Goal: Entertainment & Leisure: Consume media (video, audio)

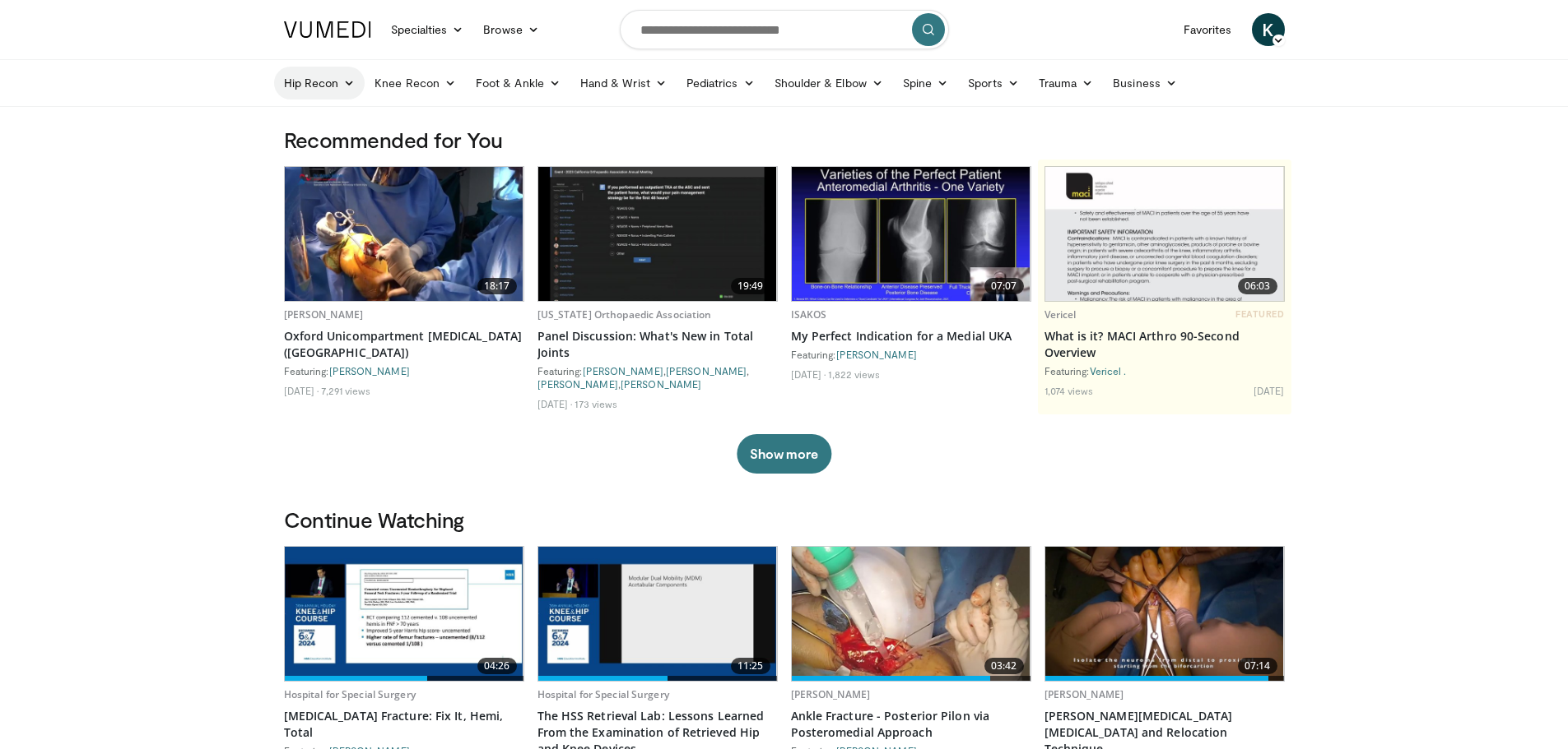
click at [356, 85] on link "Hip Recon" at bounding box center [320, 83] width 91 height 33
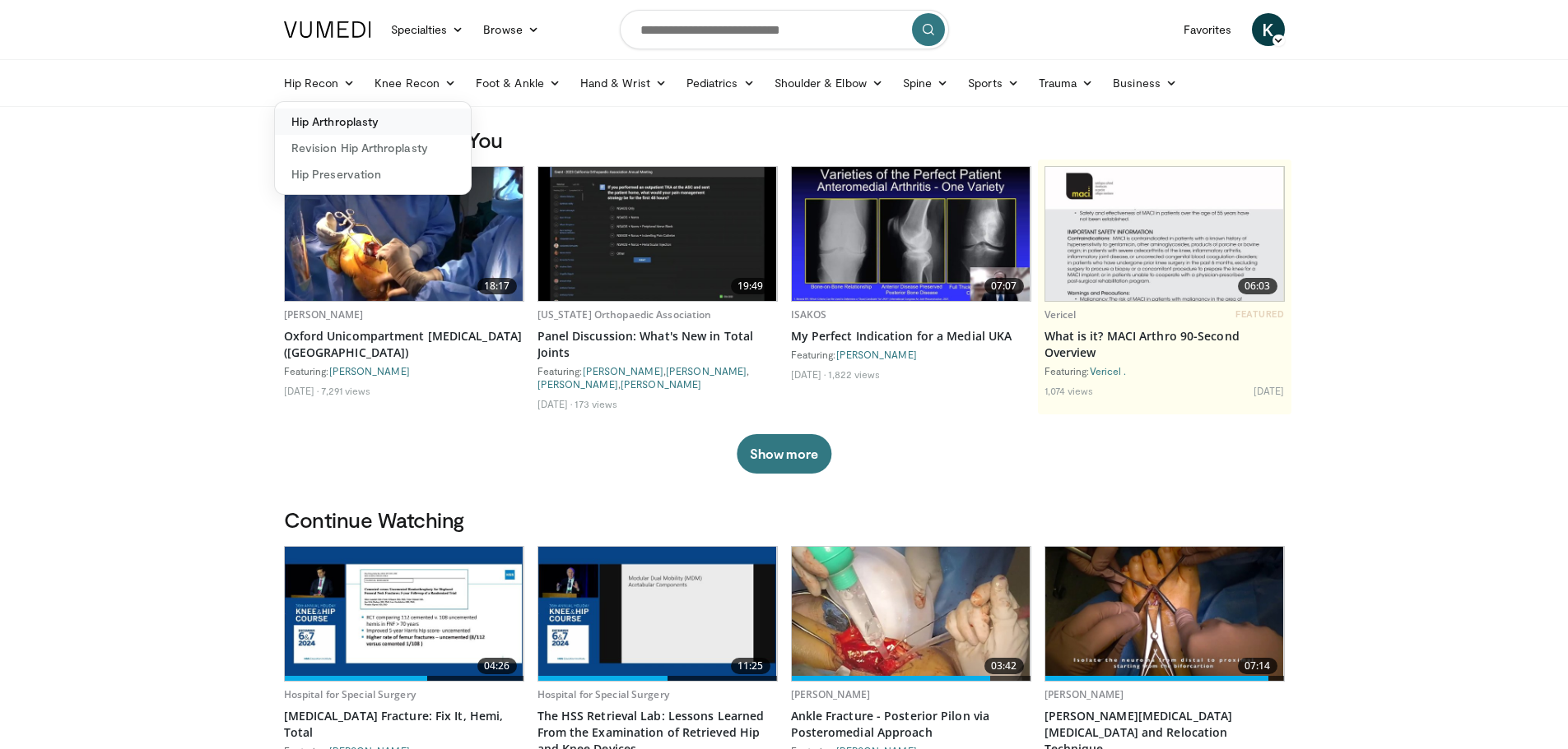
click at [358, 121] on link "Hip Arthroplasty" at bounding box center [372, 122] width 196 height 27
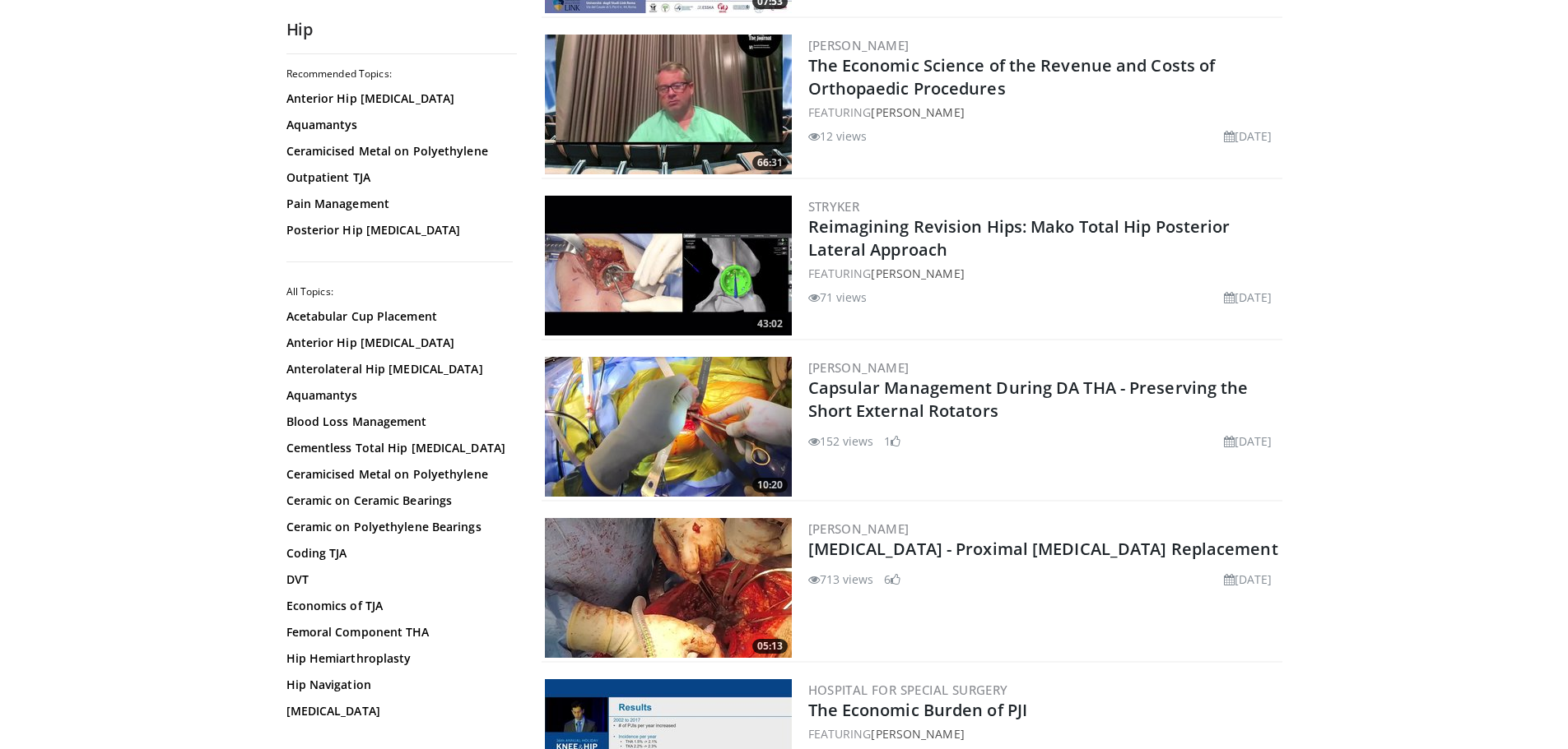
scroll to position [494, 0]
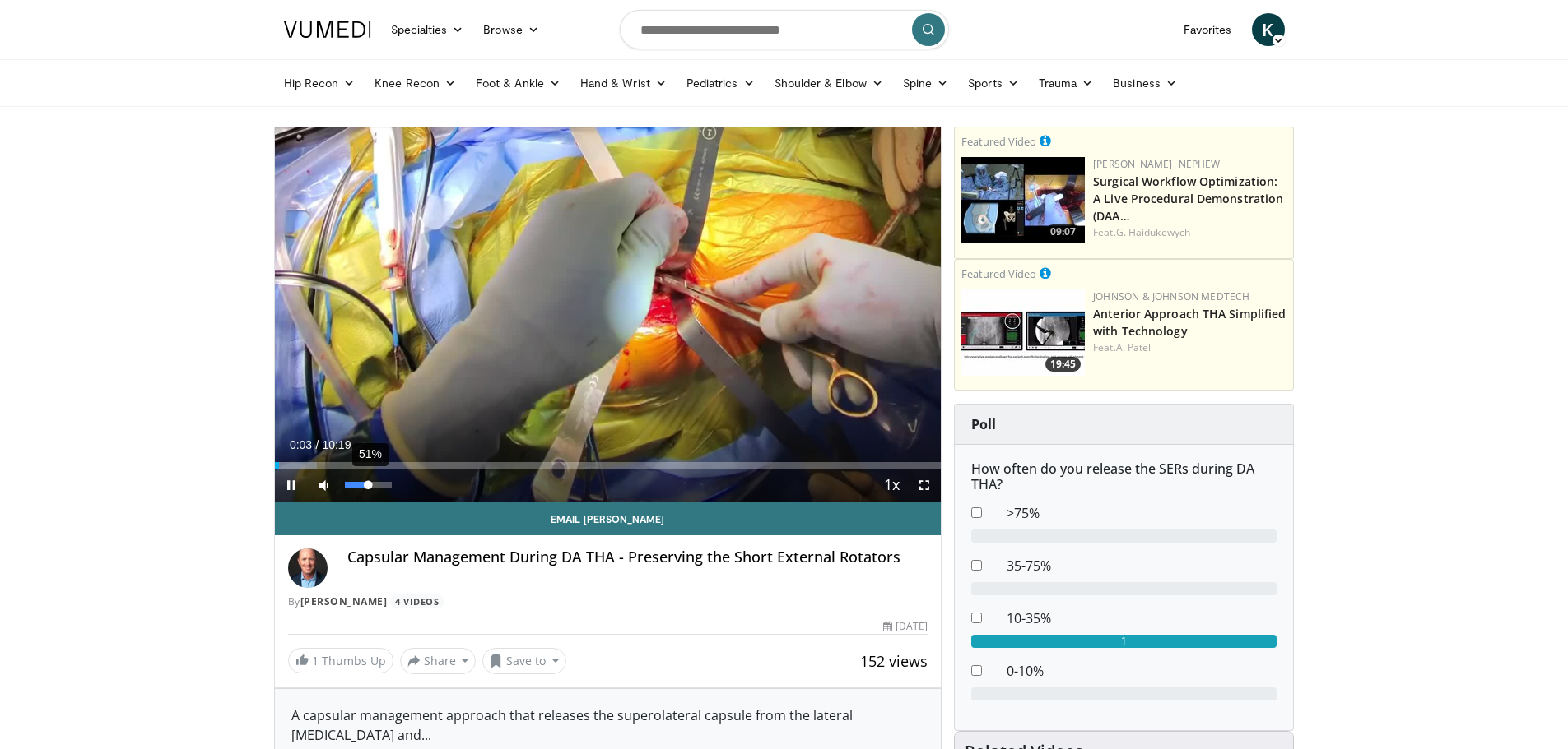
click at [370, 485] on div "51%" at bounding box center [368, 485] width 47 height 5
click at [356, 487] on div "26%" at bounding box center [368, 485] width 47 height 5
click at [924, 483] on span "Video Player" at bounding box center [924, 486] width 33 height 33
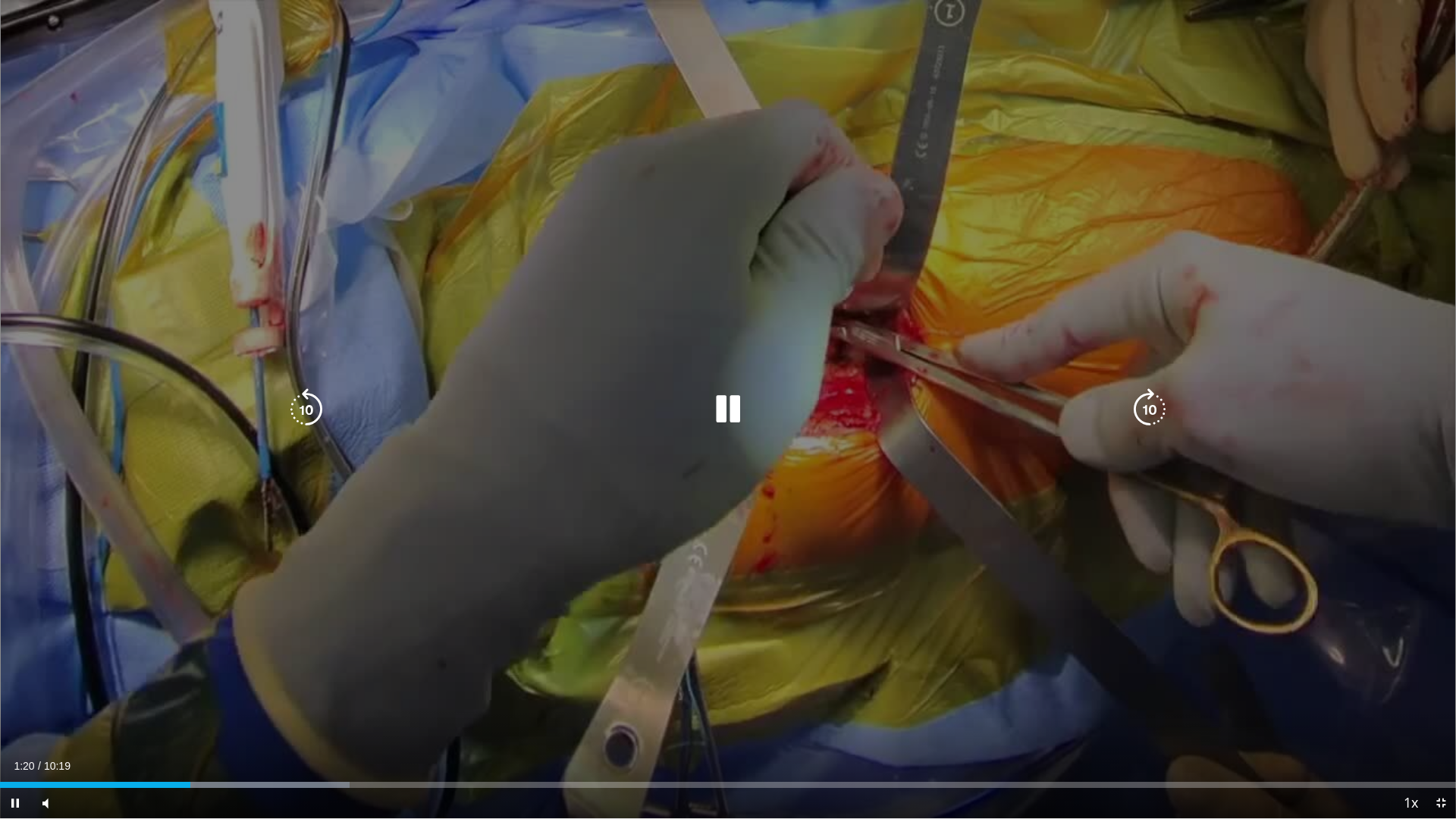
click at [279, 623] on div "10 seconds Tap to unmute" at bounding box center [728, 409] width 1456 height 819
click at [306, 611] on div "10 seconds Tap to unmute" at bounding box center [728, 409] width 1456 height 819
click at [444, 399] on div "Video Player" at bounding box center [728, 410] width 873 height 30
click at [628, 419] on div "Video Player" at bounding box center [728, 410] width 873 height 30
click at [733, 407] on icon "Video Player" at bounding box center [728, 410] width 42 height 42
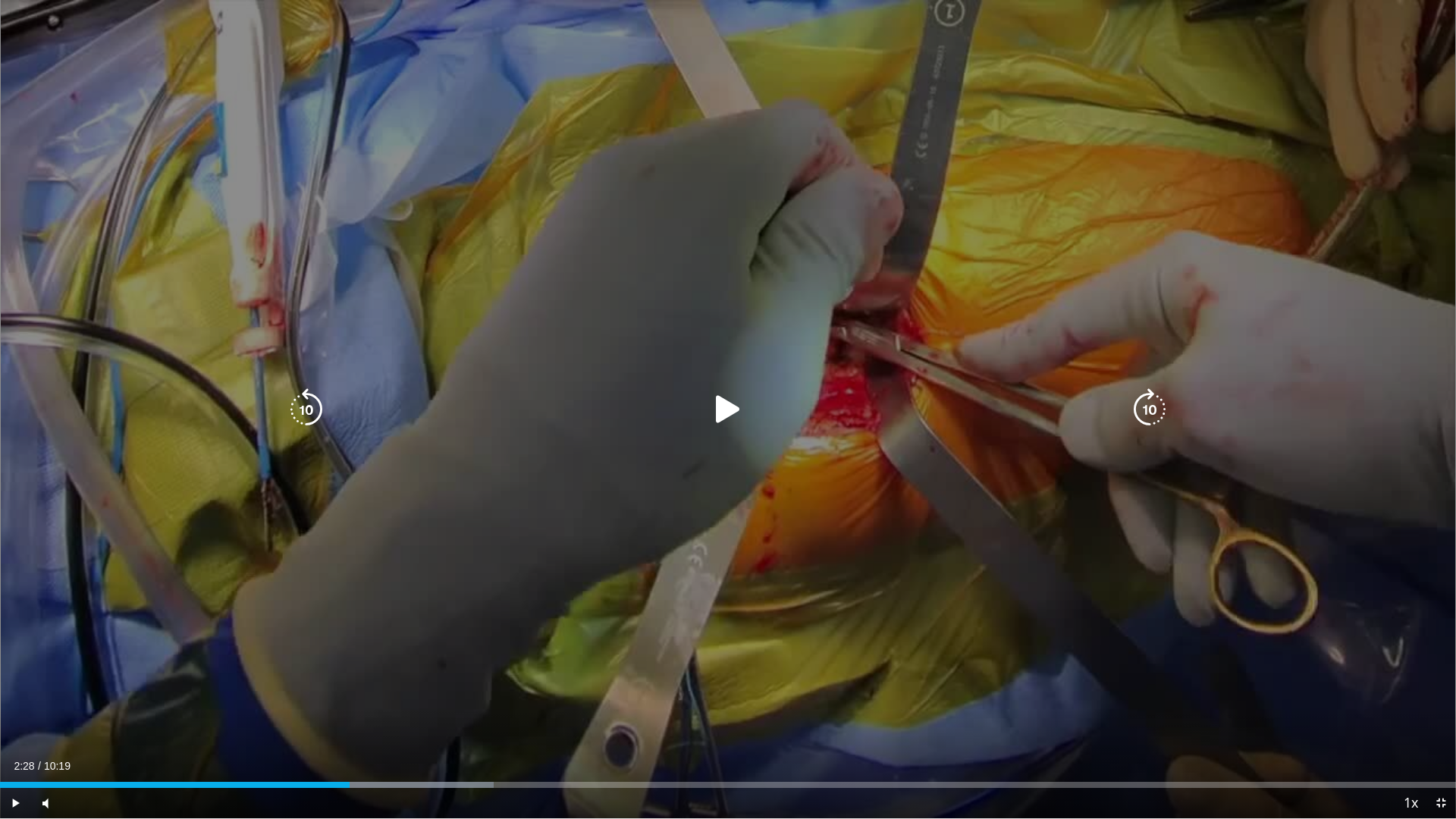
click at [1132, 495] on div "10 seconds Tap to unmute" at bounding box center [728, 409] width 1456 height 819
click at [701, 691] on div "10 seconds Tap to unmute" at bounding box center [728, 409] width 1456 height 819
